Goal: Task Accomplishment & Management: Complete application form

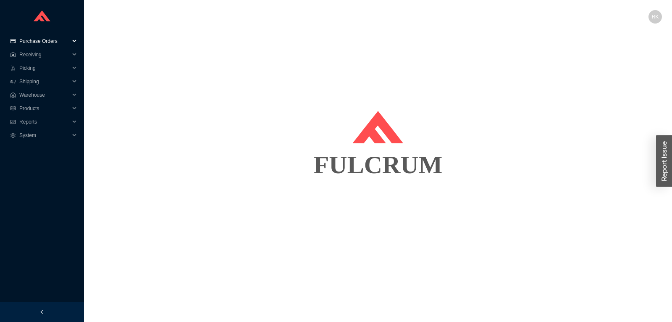
click at [41, 40] on span "Purchase Orders" at bounding box center [44, 40] width 50 height 13
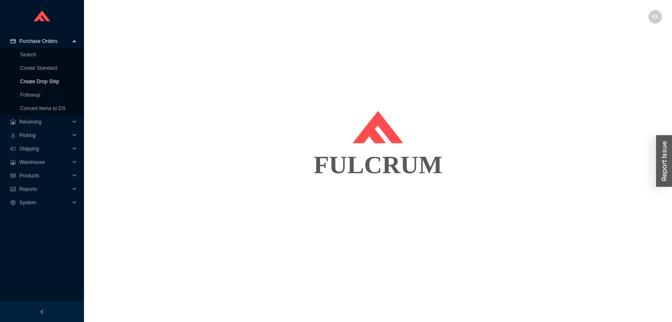
click at [46, 81] on link "Create Drop Ship" at bounding box center [39, 81] width 39 height 6
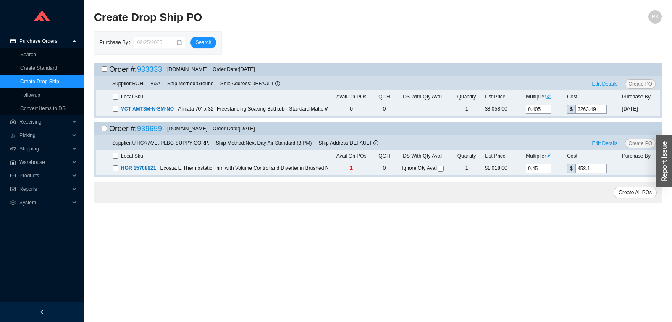
click at [104, 71] on input "checkbox" at bounding box center [104, 68] width 5 height 5
checkbox input "true"
click at [105, 65] on div at bounding box center [104, 69] width 5 height 13
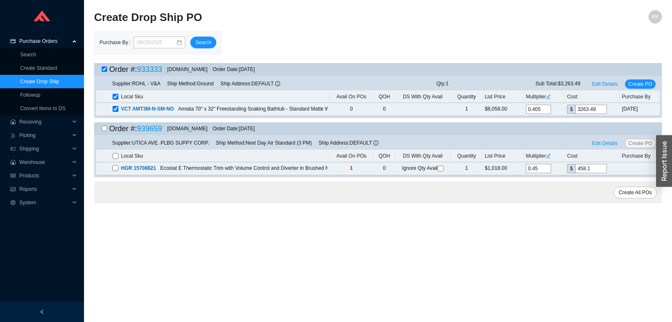
click at [106, 69] on input "checkbox" at bounding box center [104, 68] width 5 height 5
checkbox input "false"
click at [105, 130] on input "checkbox" at bounding box center [104, 128] width 5 height 5
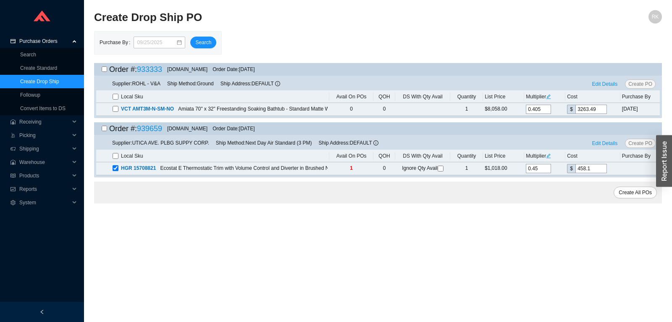
checkbox input "true"
click at [598, 143] on span "Edit Details" at bounding box center [605, 143] width 26 height 8
select select "1"
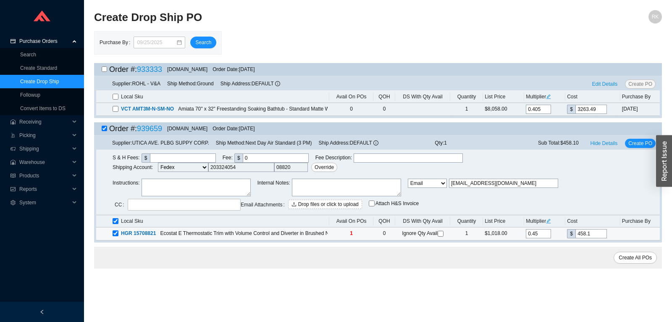
click at [437, 233] on span "Ignore Qty Avail" at bounding box center [423, 233] width 42 height 6
click at [439, 231] on input "checkbox" at bounding box center [440, 233] width 6 height 6
checkbox input "true"
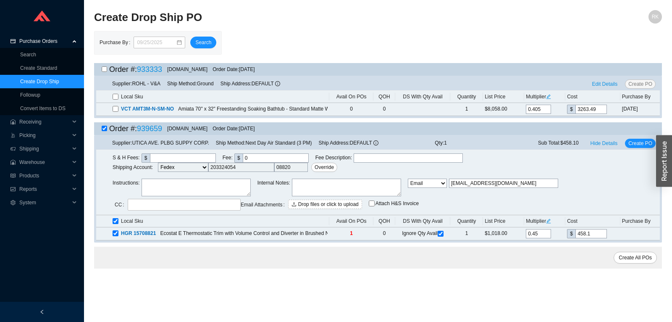
click at [215, 191] on textarea at bounding box center [195, 187] width 109 height 18
type textarea "PLEASE SHIP VIA NEXT DAY AIR ON OUR FEDEX ACCOUNT"
click at [637, 146] on span "Create PO" at bounding box center [640, 143] width 24 height 8
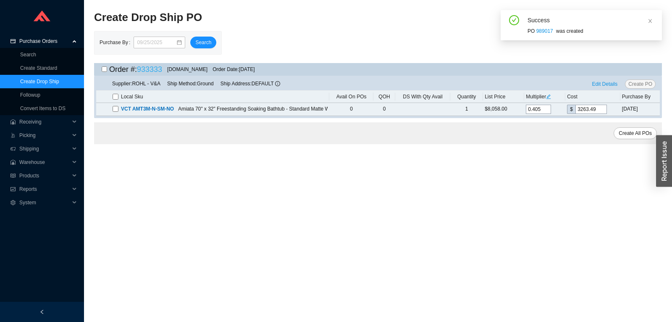
click at [152, 73] on link "933333" at bounding box center [149, 69] width 25 height 8
